Goal: Task Accomplishment & Management: Use online tool/utility

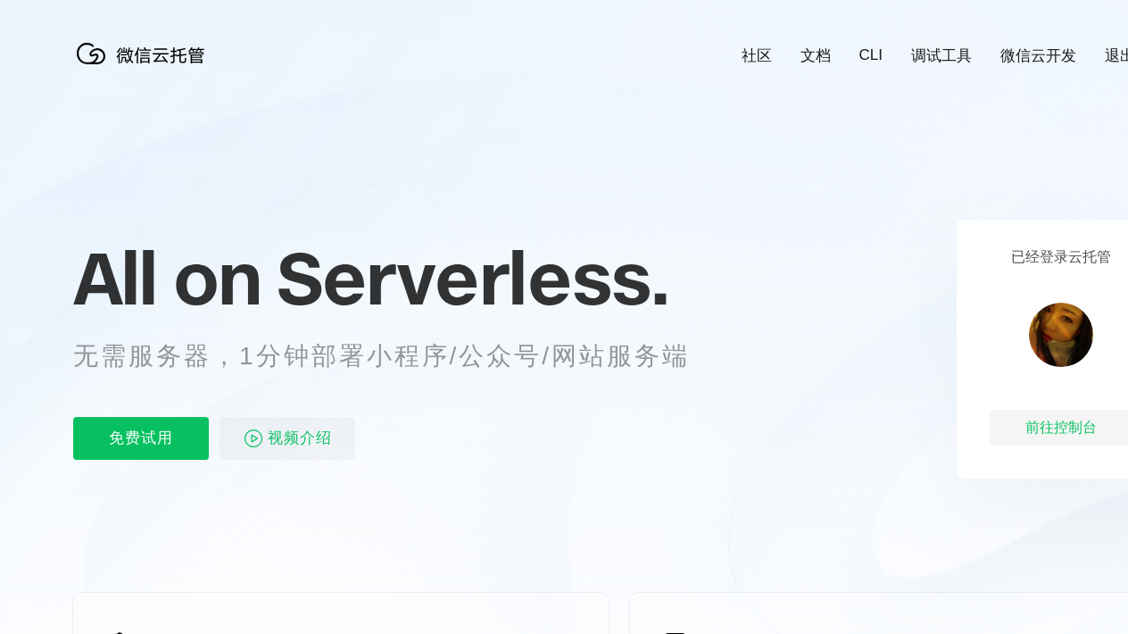
scroll to position [0, 3174]
click at [169, 433] on p "免费试用" at bounding box center [141, 438] width 136 height 43
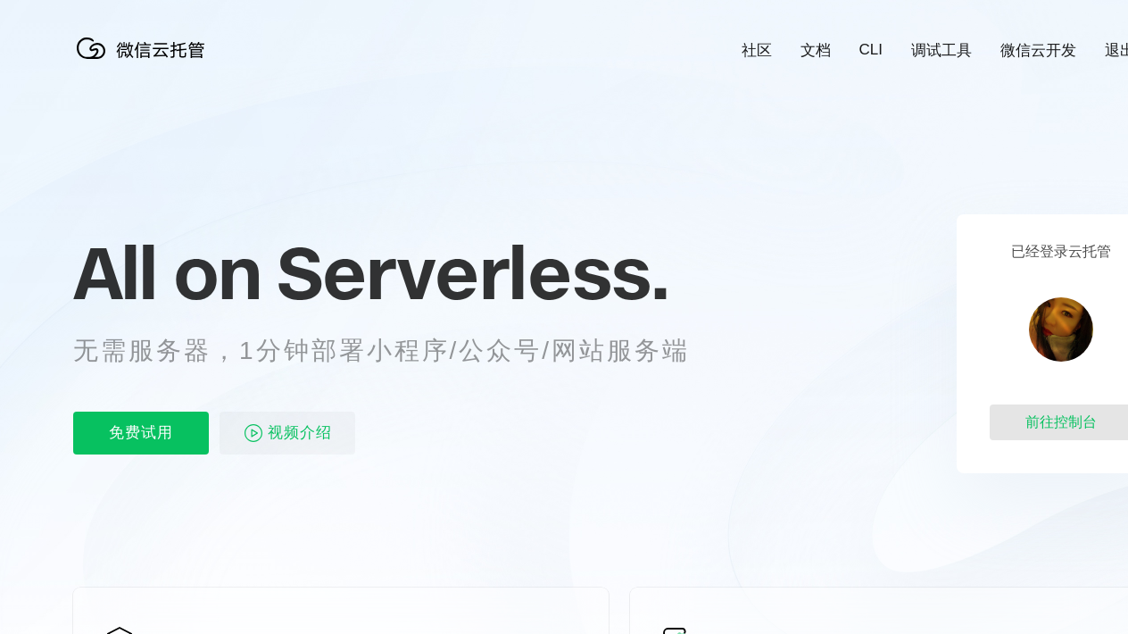
scroll to position [4, 0]
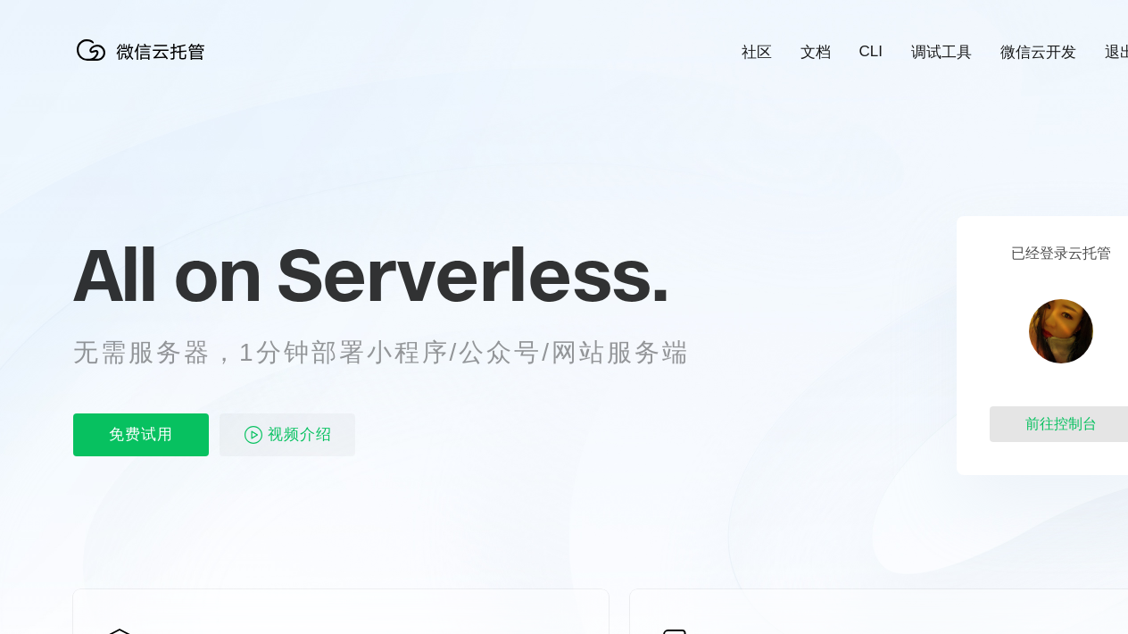
click at [1065, 406] on div "前往控制台" at bounding box center [1061, 424] width 143 height 36
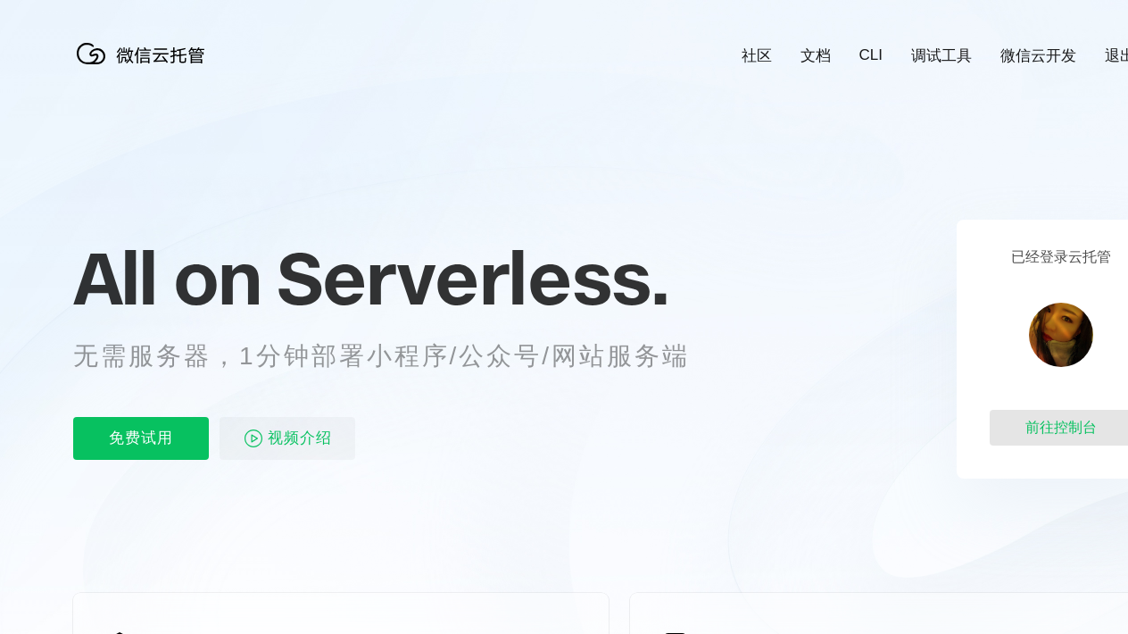
scroll to position [0, 3174]
click at [1077, 428] on div "前往控制台" at bounding box center [1061, 428] width 143 height 36
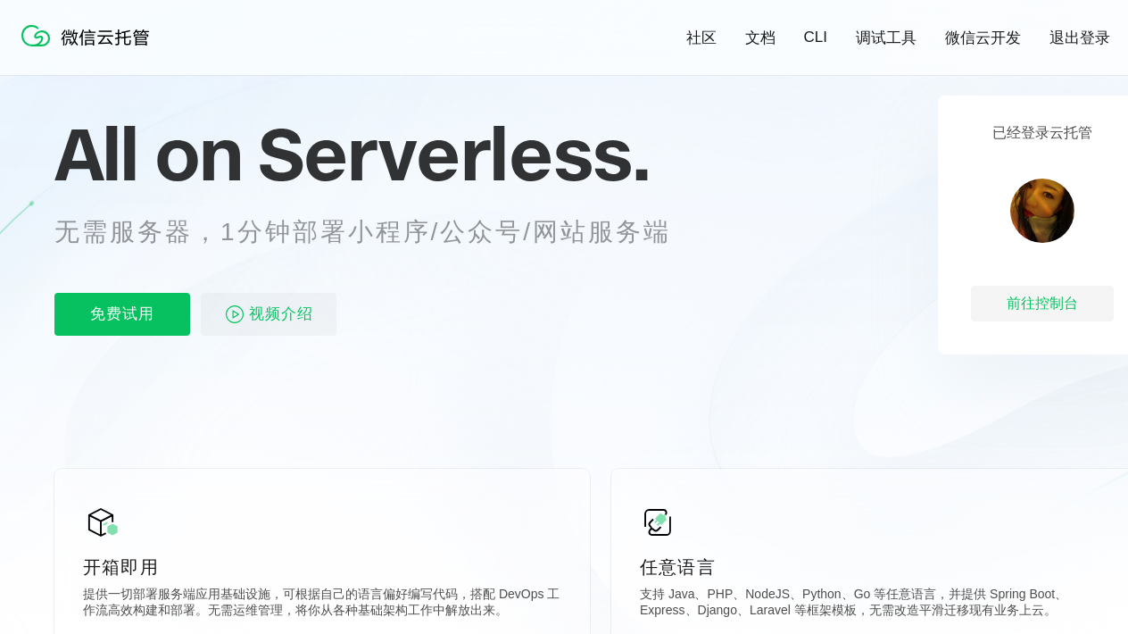
scroll to position [134, 19]
